Goal: Task Accomplishment & Management: Manage account settings

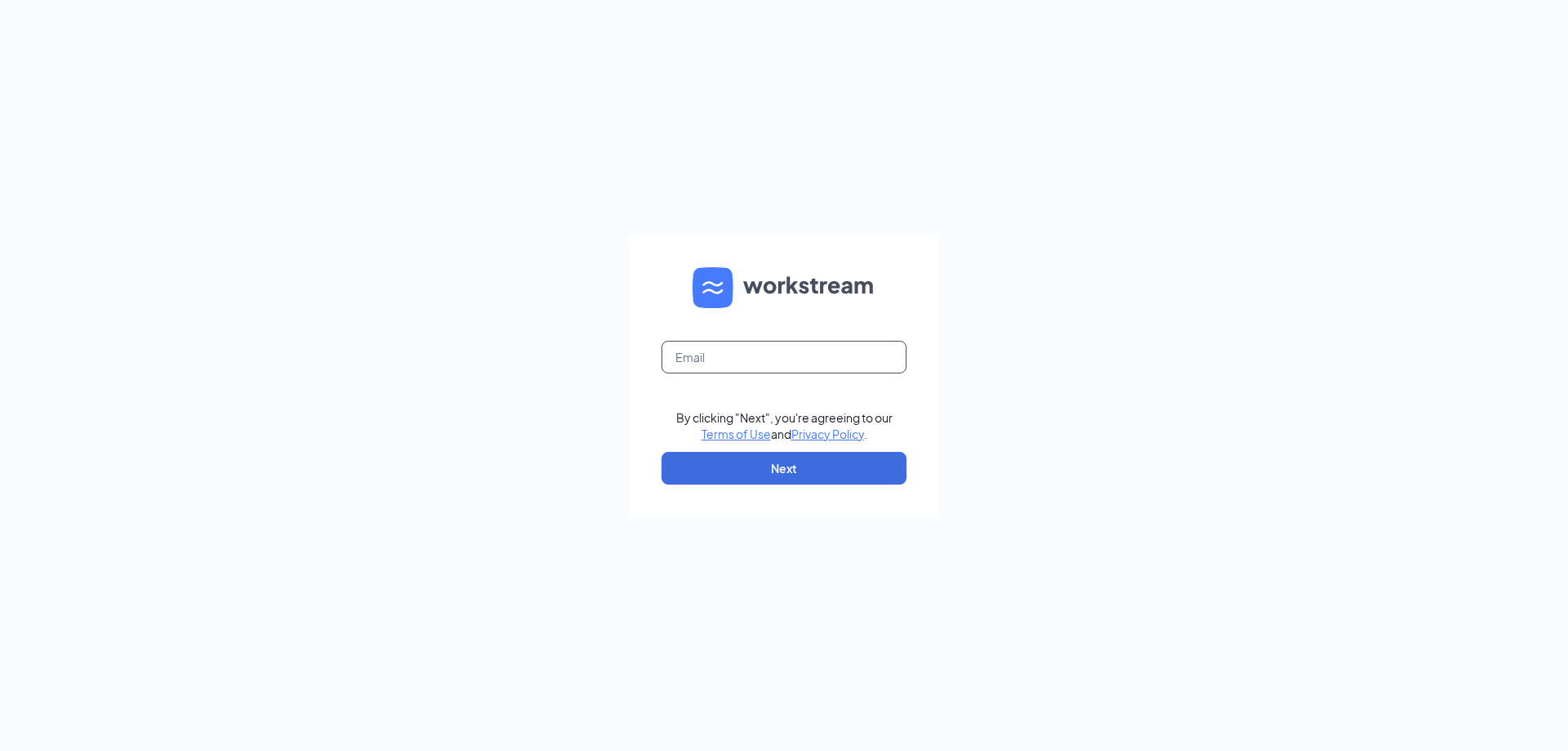
click at [704, 351] on input "text" at bounding box center [783, 357] width 245 height 32
type input "wendys7@calhounmc.com"
click at [784, 457] on button "Next" at bounding box center [783, 468] width 245 height 32
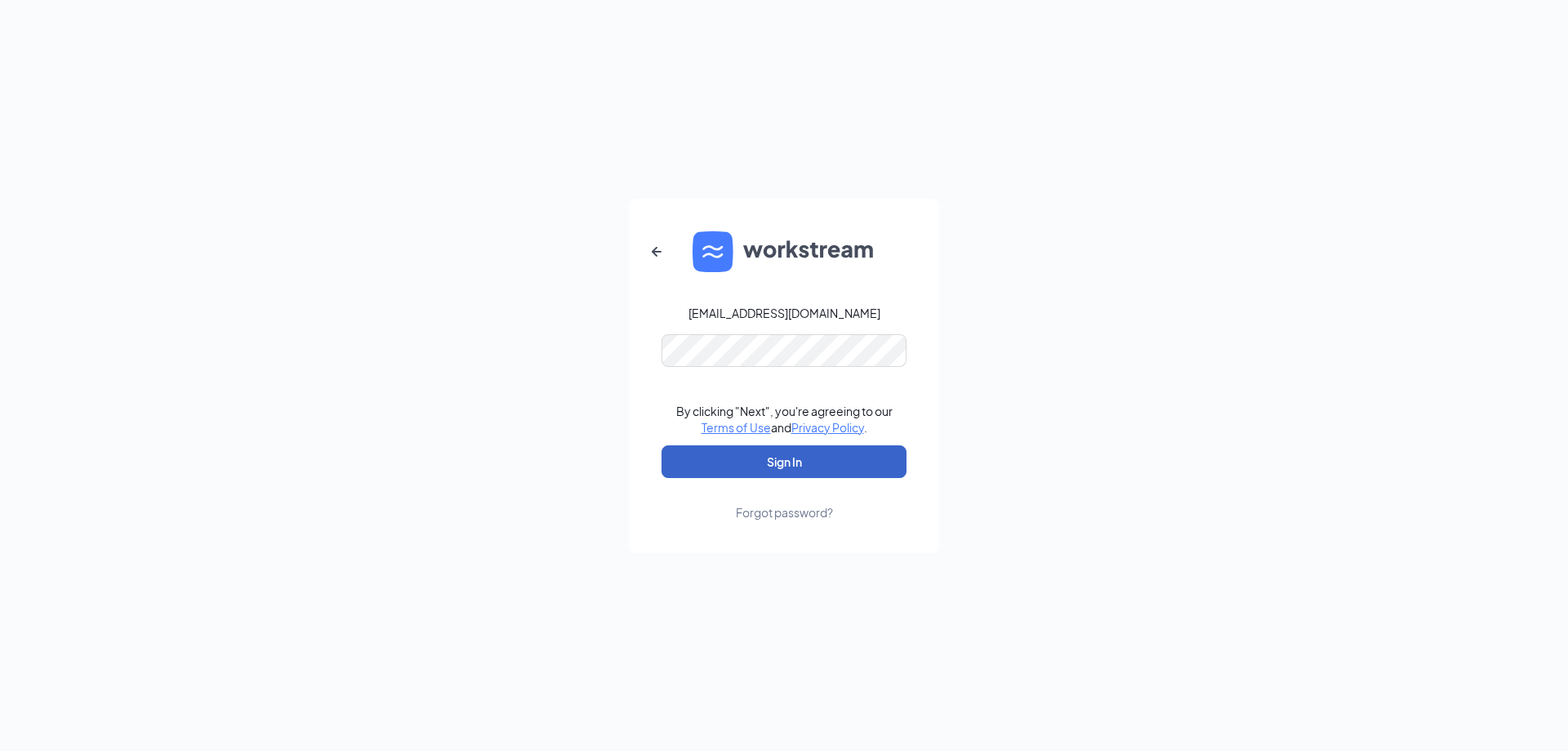
click at [788, 461] on button "Sign In" at bounding box center [783, 461] width 245 height 32
